Goal: Information Seeking & Learning: Learn about a topic

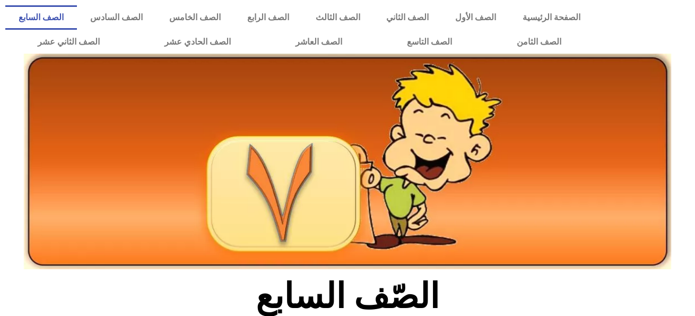
scroll to position [249, 0]
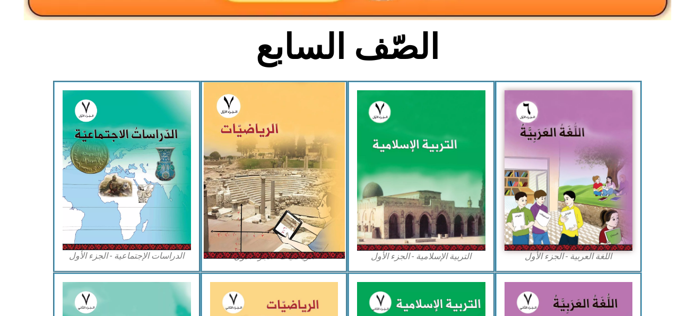
click at [266, 137] on img at bounding box center [273, 170] width 141 height 176
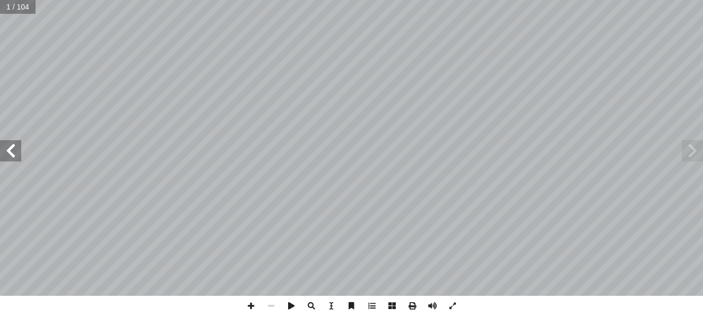
click at [695, 151] on span at bounding box center [691, 150] width 21 height 21
click at [20, 154] on span at bounding box center [10, 150] width 21 height 21
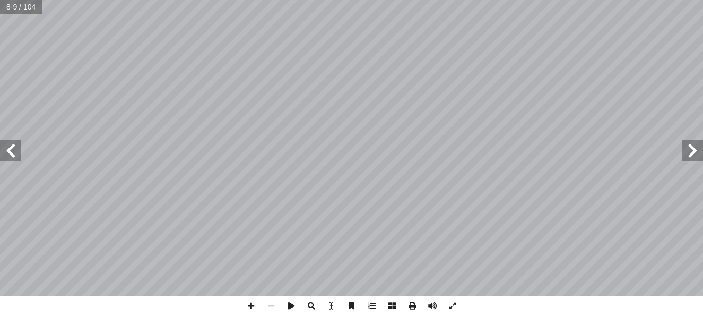
click at [20, 154] on span at bounding box center [10, 150] width 21 height 21
click at [249, 301] on span at bounding box center [251, 305] width 20 height 20
click at [255, 310] on span at bounding box center [261, 312] width 20 height 20
click at [279, 309] on span at bounding box center [281, 312] width 20 height 20
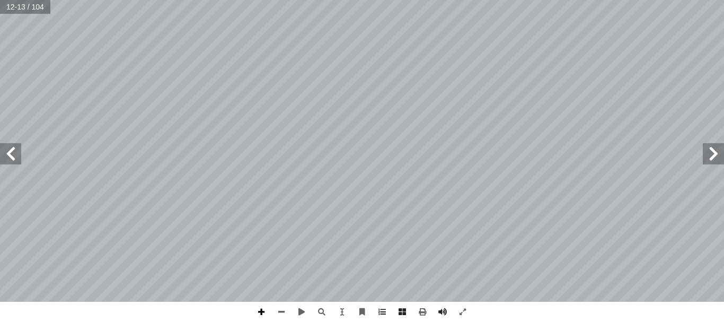
click at [263, 315] on span at bounding box center [261, 312] width 20 height 20
click at [448, 0] on html "الصفحة الرئيسية الصف الأول الصف الثاني الصف الثالث الصف الرابع الصف الخامس الصف…" at bounding box center [362, 48] width 724 height 97
click at [355, 0] on html "الصفحة الرئيسية الصف الأول الصف الثاني الصف الثالث الصف الرابع الصف الخامس الصف…" at bounding box center [362, 48] width 724 height 97
click at [410, 97] on html "الصفحة الرئيسية الصف الأول الصف الثاني الصف الثالث الصف الرابع الصف الخامس الصف…" at bounding box center [362, 48] width 724 height 97
click at [340, 97] on html "الصفحة الرئيسية الصف الأول الصف الثاني الصف الثالث الصف الرابع الصف الخامس الصف…" at bounding box center [362, 48] width 724 height 97
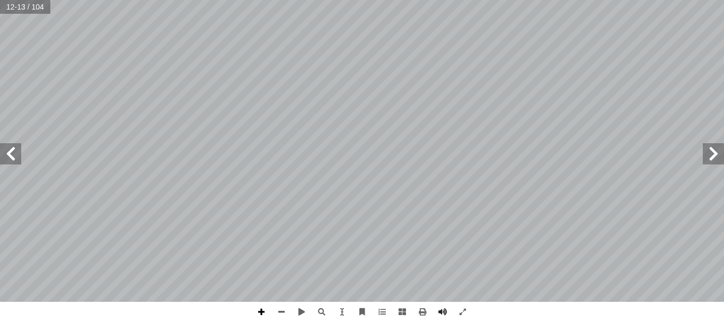
click at [252, 310] on span at bounding box center [261, 312] width 20 height 20
